Goal: Information Seeking & Learning: Check status

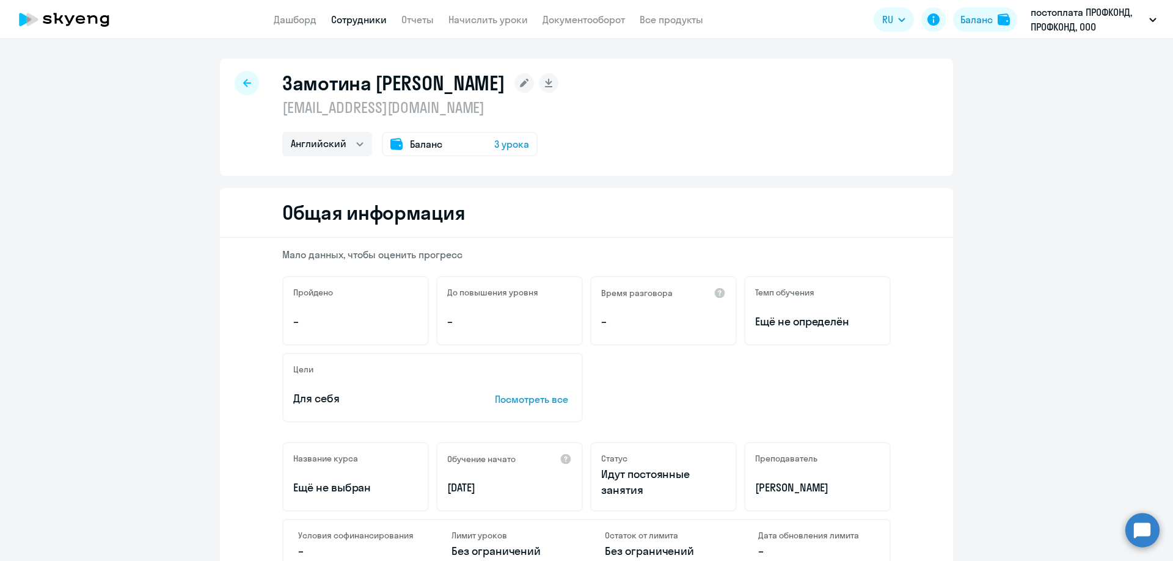
select select "english"
click at [293, 23] on link "Дашборд" at bounding box center [295, 19] width 43 height 12
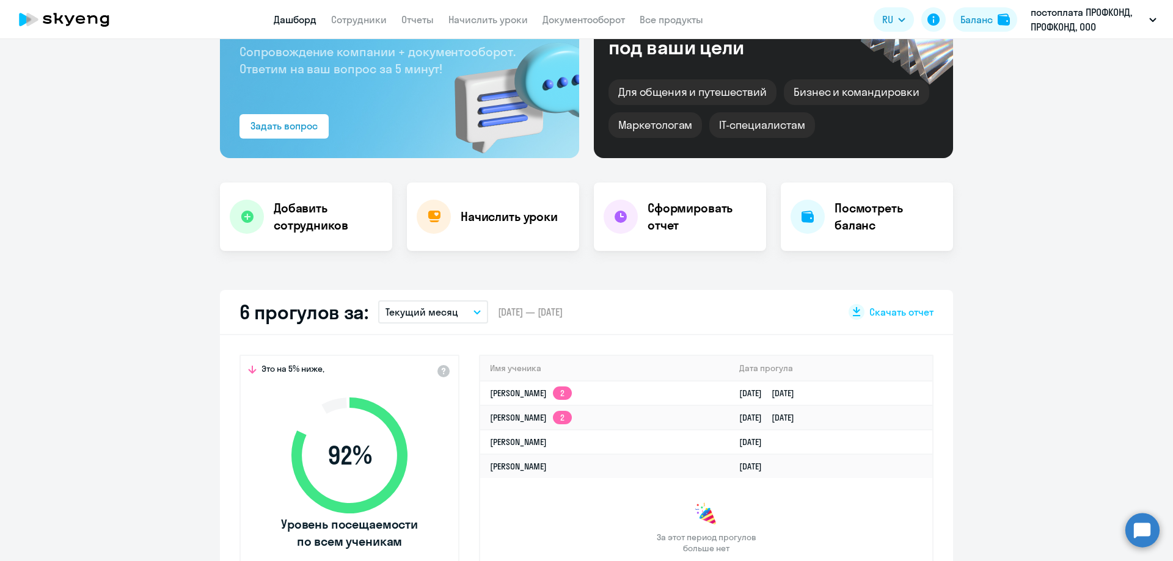
scroll to position [305, 0]
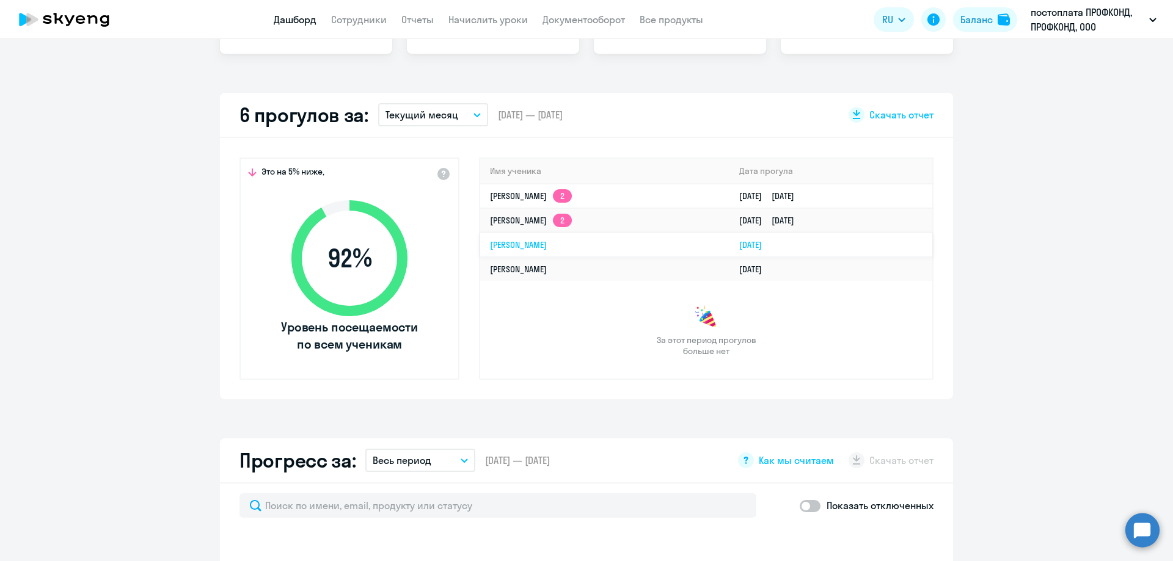
click at [565, 246] on td "[PERSON_NAME]" at bounding box center [604, 245] width 249 height 24
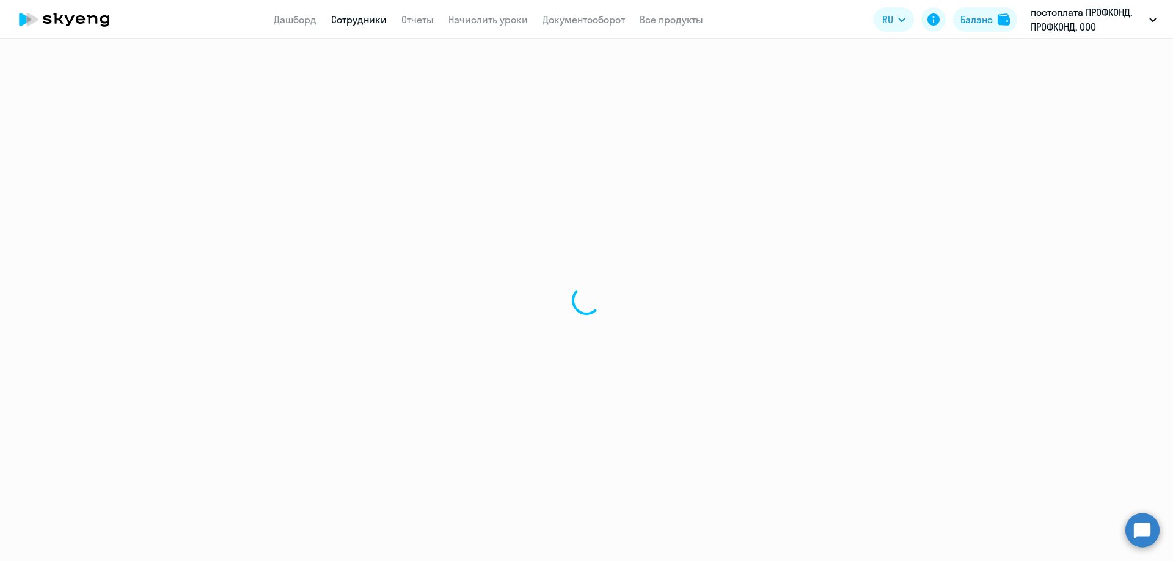
select select "english"
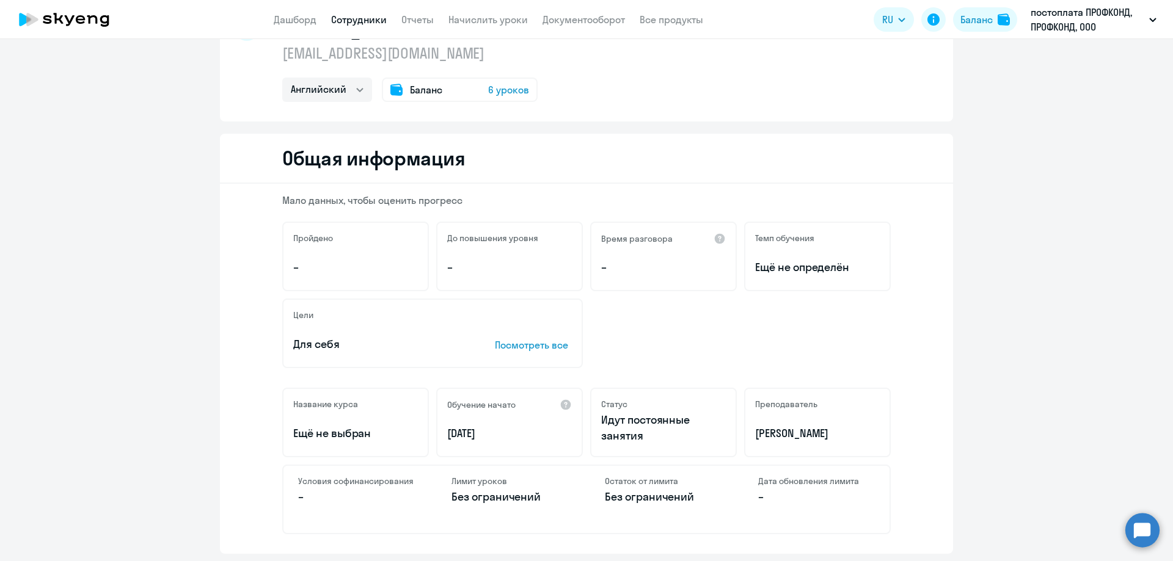
scroll to position [122, 0]
